Goal: Task Accomplishment & Management: Manage account settings

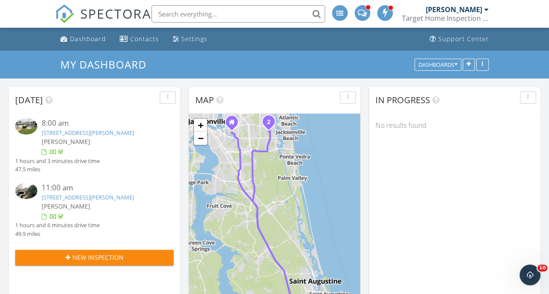
click at [167, 12] on input "text" at bounding box center [238, 13] width 174 height 17
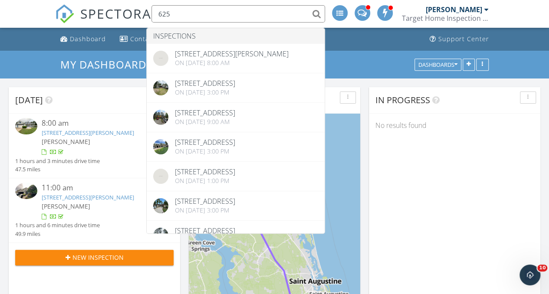
type input "625"
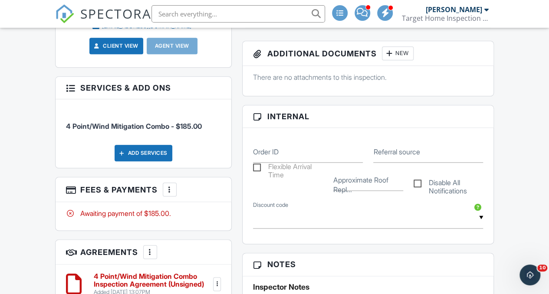
scroll to position [417, 0]
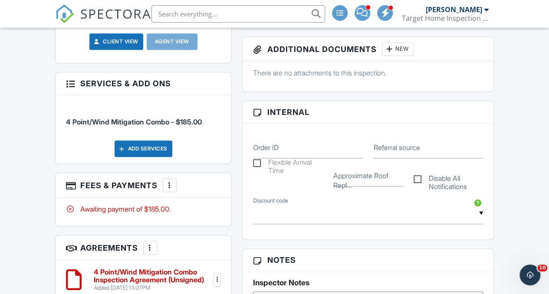
drag, startPoint x: 549, startPoint y: 27, endPoint x: 546, endPoint y: 111, distance: 84.2
click at [546, 111] on html "SPECTORA Luis Ruiz Target Home Inspection Co. Role: Inspector Change Role Dashb…" at bounding box center [274, 282] width 549 height 1399
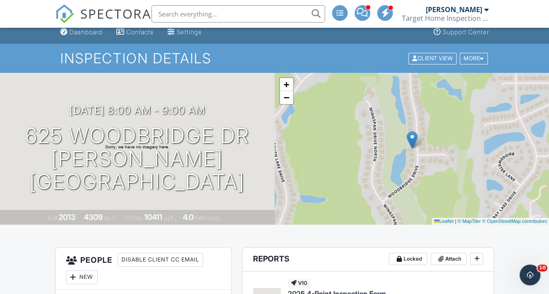
scroll to position [0, 0]
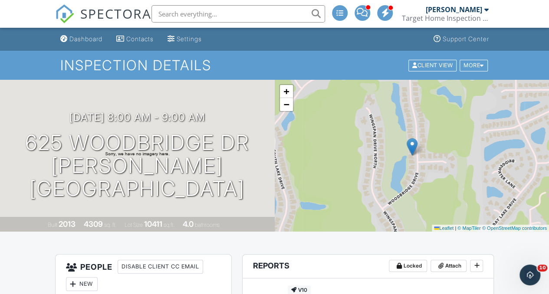
click at [174, 18] on input "text" at bounding box center [238, 13] width 174 height 17
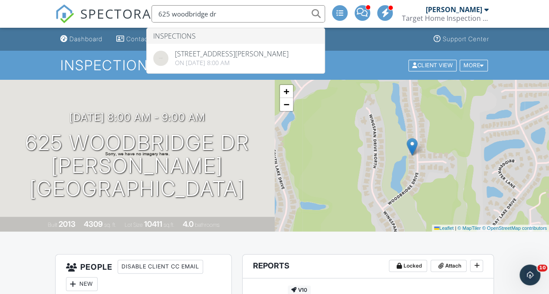
type input "625 woodbridge dr"
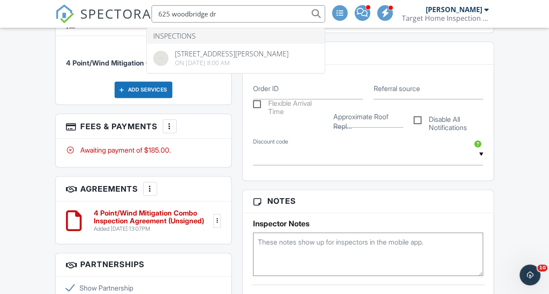
scroll to position [489, 0]
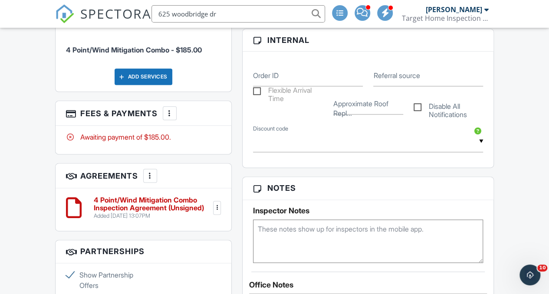
click at [266, 232] on textarea at bounding box center [368, 241] width 230 height 43
paste textarea "2012100081"
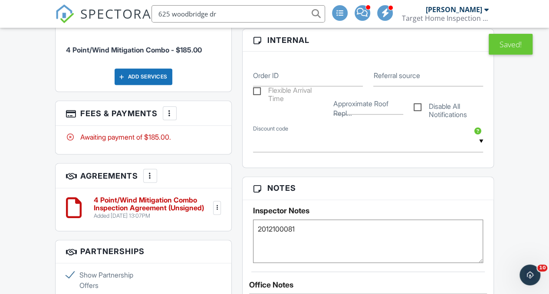
click at [317, 226] on textarea "2012100081" at bounding box center [368, 241] width 230 height 43
paste textarea "Aug 14, 2013"
click at [313, 224] on textarea "2012100081 Aug 14, 2013" at bounding box center [368, 241] width 230 height 43
click at [357, 247] on textarea "2012100081 08/14/2013" at bounding box center [368, 241] width 230 height 43
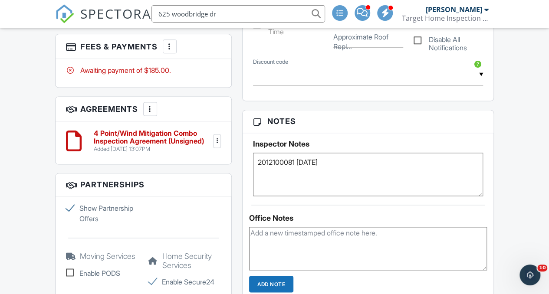
scroll to position [561, 0]
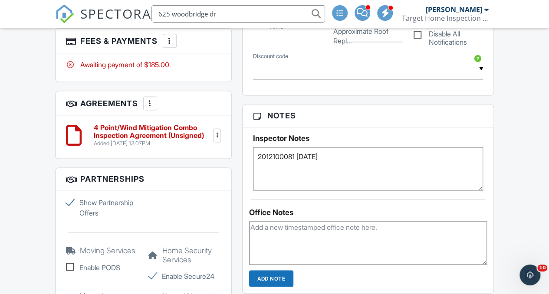
type textarea "2012100081 08/14/2013"
click at [406, 230] on textarea at bounding box center [368, 242] width 238 height 43
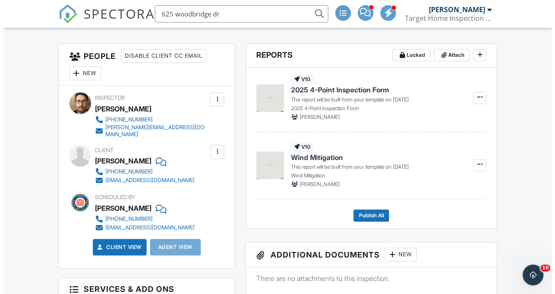
scroll to position [215, 0]
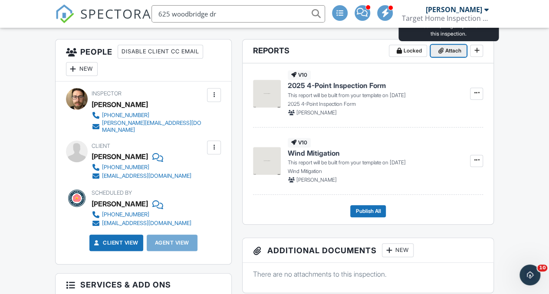
click at [457, 50] on span "Attach" at bounding box center [453, 50] width 16 height 9
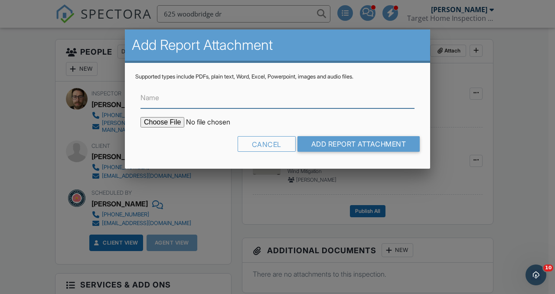
click at [247, 100] on input "Name" at bounding box center [278, 97] width 274 height 21
type input "permit info"
click at [174, 126] on input "file" at bounding box center [215, 122] width 148 height 10
type input "C:\fakepath\625 woodbridge dr permit info.pdf"
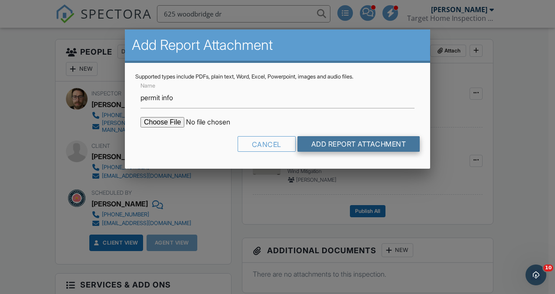
click at [343, 148] on input "Add Report Attachment" at bounding box center [359, 144] width 123 height 16
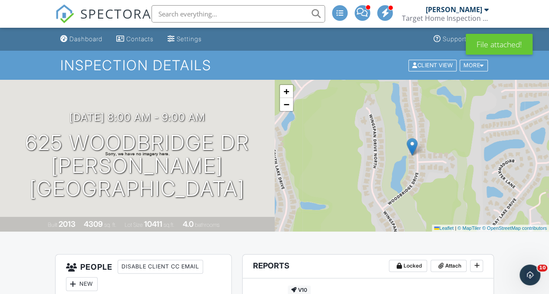
click at [234, 10] on input "text" at bounding box center [238, 13] width 174 height 17
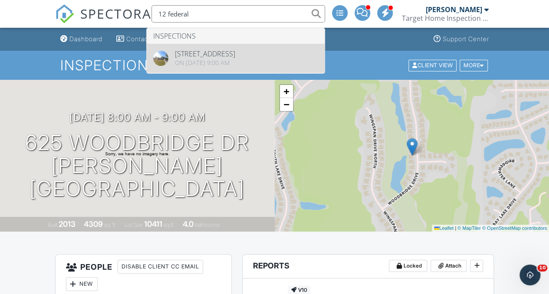
type input "12 federal"
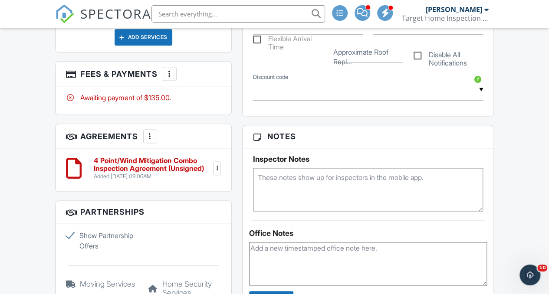
scroll to position [548, 0]
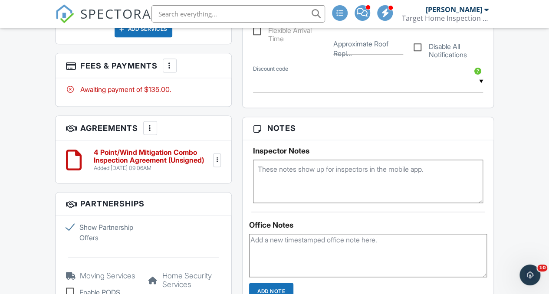
click at [305, 163] on textarea at bounding box center [368, 181] width 230 height 43
paste textarea "Permit #2017110722"
paste textarea "11/17/2017"
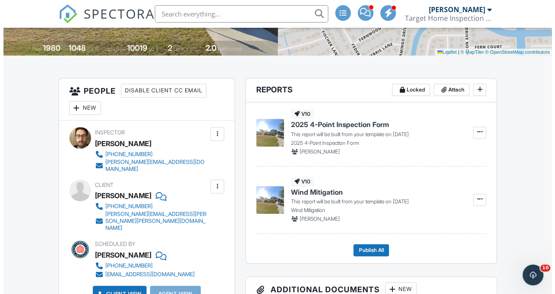
scroll to position [169, 0]
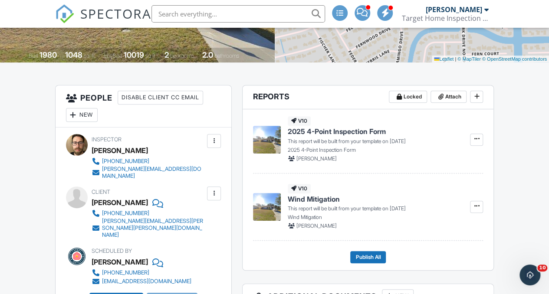
type textarea "Permit #2017110722 11/17/2017"
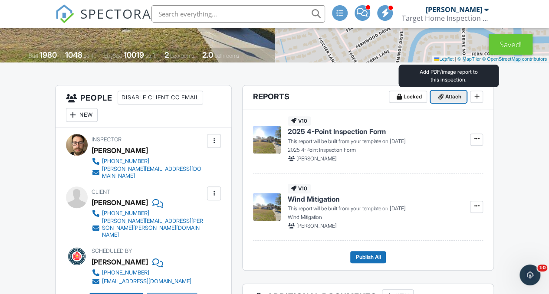
click at [450, 96] on span "Attach" at bounding box center [453, 96] width 16 height 9
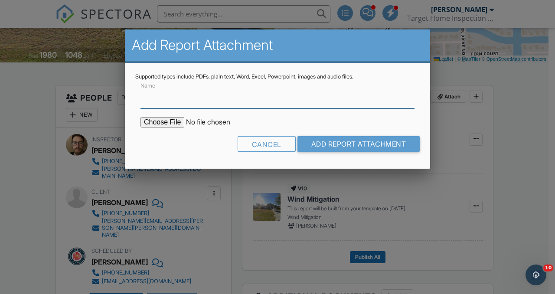
click at [155, 106] on input "Name" at bounding box center [278, 97] width 274 height 21
type input "roof permit"
click at [179, 124] on input "file" at bounding box center [215, 122] width 148 height 10
type input "C:\fakepath\12 FEDERAL LN ROOF PERMIT.pdf"
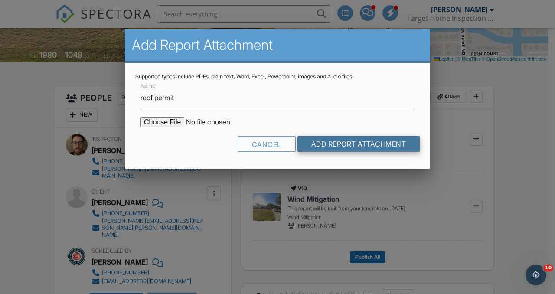
click at [355, 148] on input "Add Report Attachment" at bounding box center [359, 144] width 123 height 16
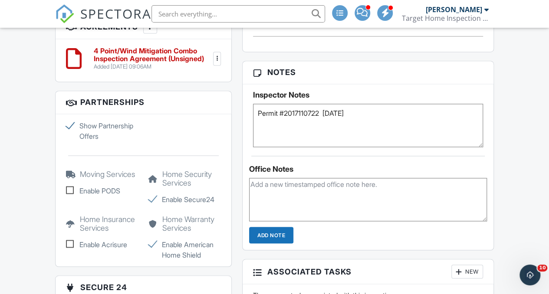
scroll to position [651, 0]
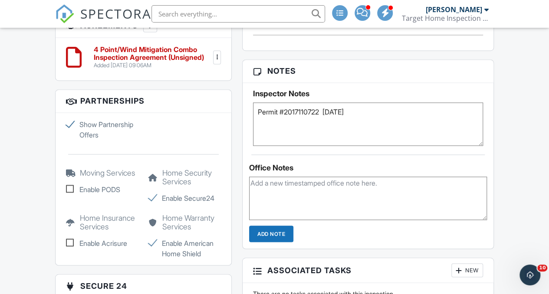
click at [341, 172] on div at bounding box center [368, 197] width 238 height 50
click at [342, 183] on textarea at bounding box center [368, 198] width 238 height 43
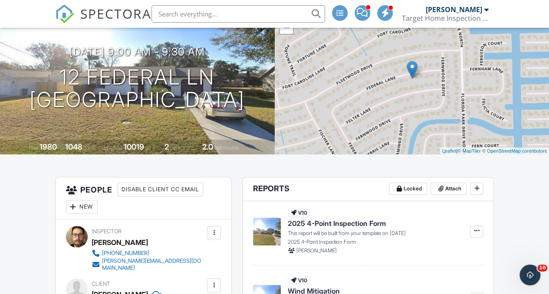
scroll to position [0, 0]
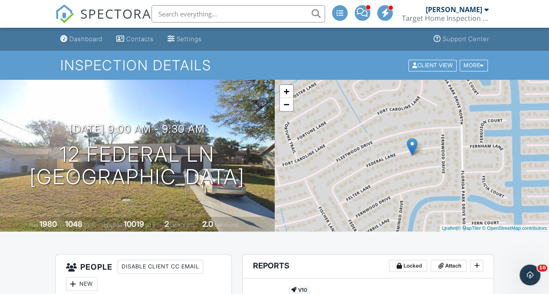
click at [257, 12] on input "text" at bounding box center [238, 13] width 174 height 17
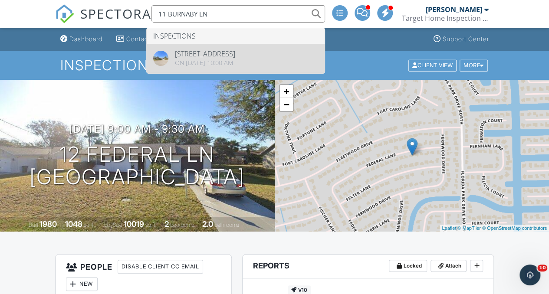
type input "11 BURNABY LN"
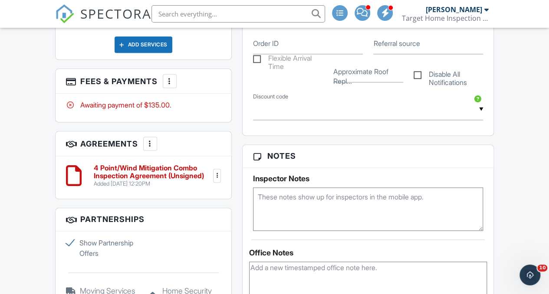
scroll to position [523, 0]
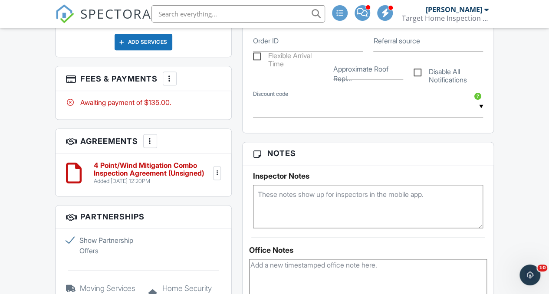
paste textarea "Permit #2013020106"
paste textarea "[DATE]"
type textarea "Permit #2013020106 [DATE]"
click at [295, 267] on textarea at bounding box center [368, 280] width 238 height 43
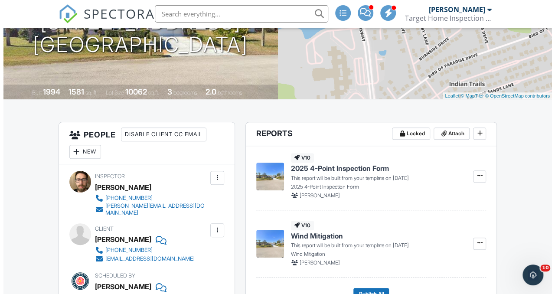
scroll to position [131, 0]
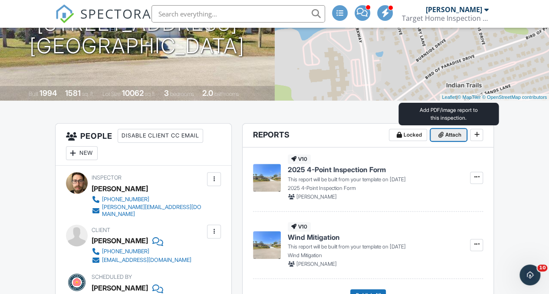
click at [443, 136] on span at bounding box center [440, 135] width 9 height 9
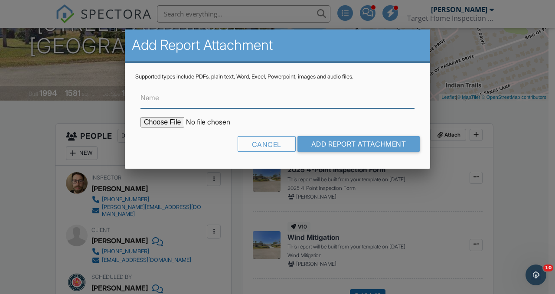
click at [216, 101] on input "Name" at bounding box center [278, 97] width 274 height 21
type input "roof permit"
click at [184, 120] on input "file" at bounding box center [215, 122] width 148 height 10
type input "C:\fakepath\11 BURNABY LN ROOF PERMIT.pdf"
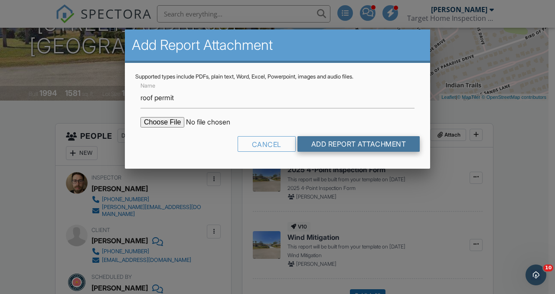
click at [320, 148] on input "Add Report Attachment" at bounding box center [359, 144] width 123 height 16
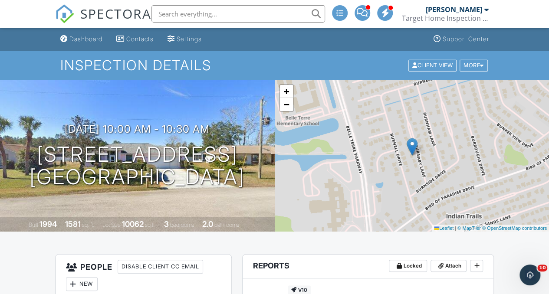
click at [486, 18] on div "Target Home Inspection Co." at bounding box center [445, 18] width 87 height 9
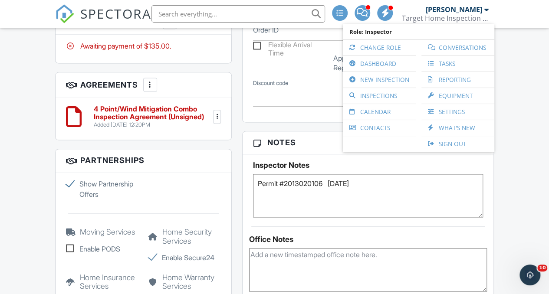
scroll to position [657, 0]
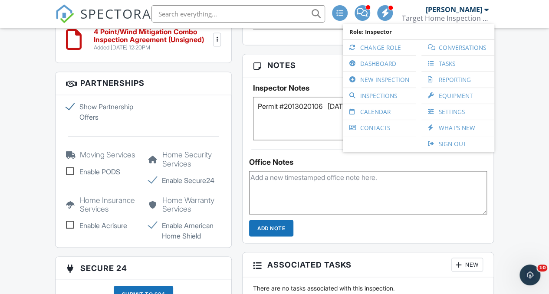
click at [422, 177] on textarea at bounding box center [368, 192] width 238 height 43
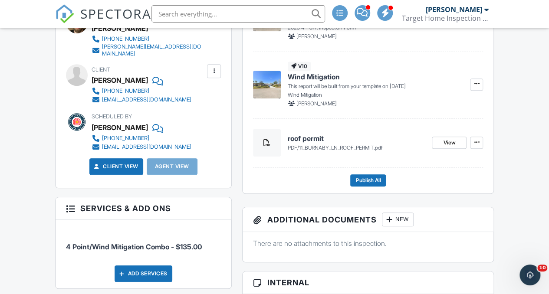
scroll to position [0, 0]
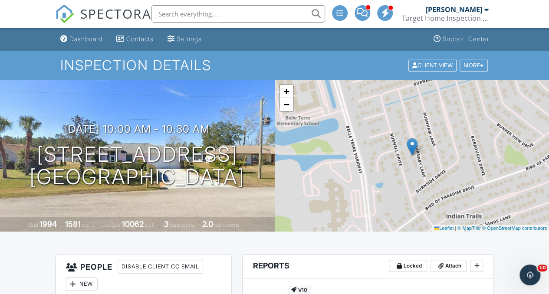
click at [488, 7] on div at bounding box center [486, 9] width 4 height 7
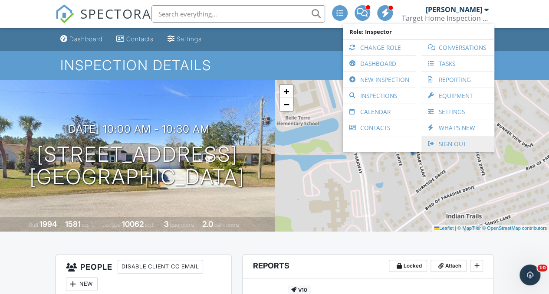
click at [451, 146] on link "Sign Out" at bounding box center [458, 144] width 64 height 16
